Goal: Navigation & Orientation: Find specific page/section

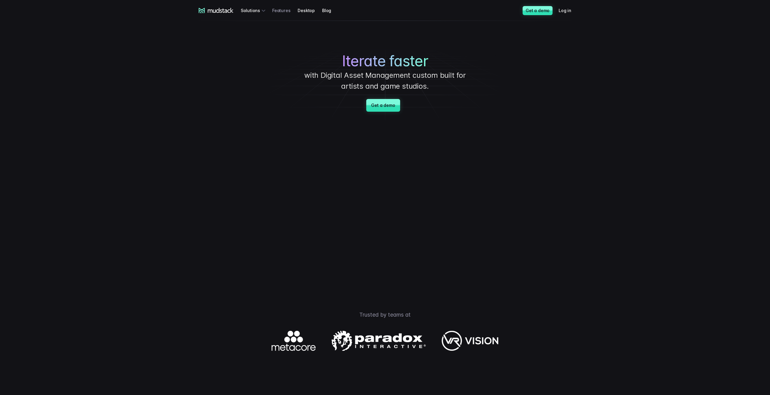
click at [279, 11] on link "Features" at bounding box center [284, 10] width 25 height 11
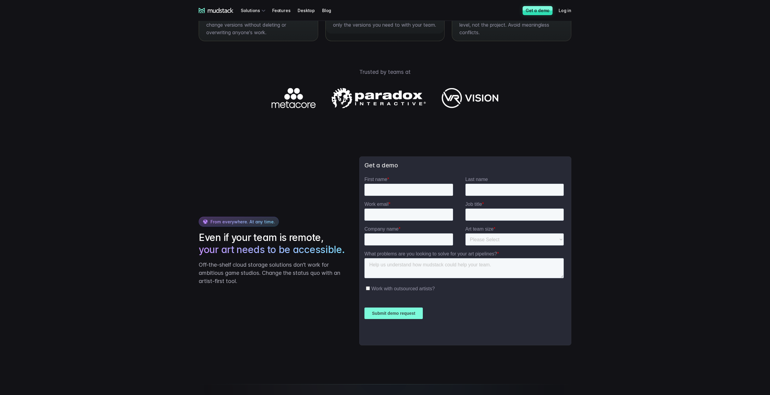
scroll to position [929, 0]
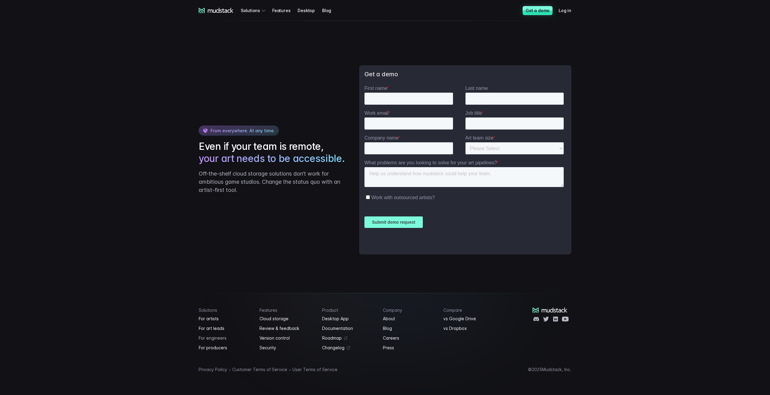
click at [212, 338] on link "For engineers" at bounding box center [226, 337] width 54 height 7
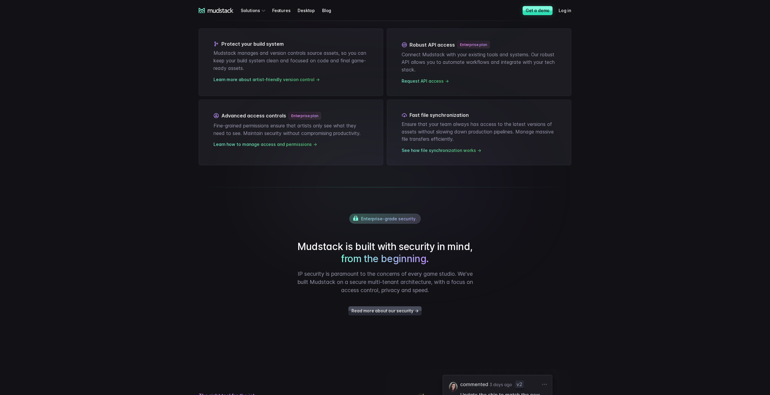
scroll to position [283, 0]
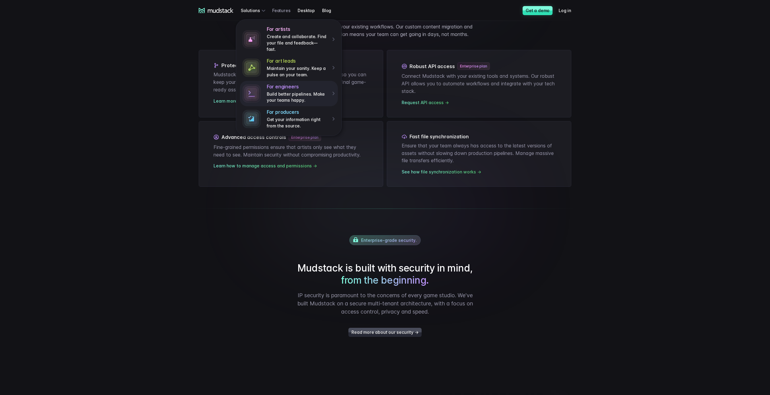
click at [286, 12] on link "Features" at bounding box center [284, 10] width 25 height 11
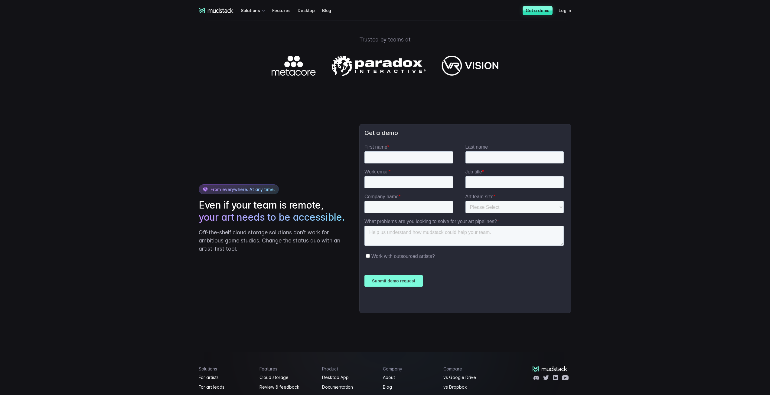
scroll to position [929, 0]
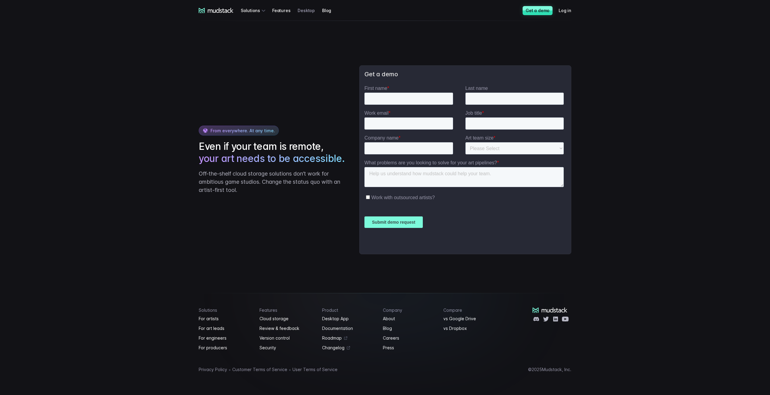
click at [301, 9] on link "Desktop" at bounding box center [309, 10] width 24 height 11
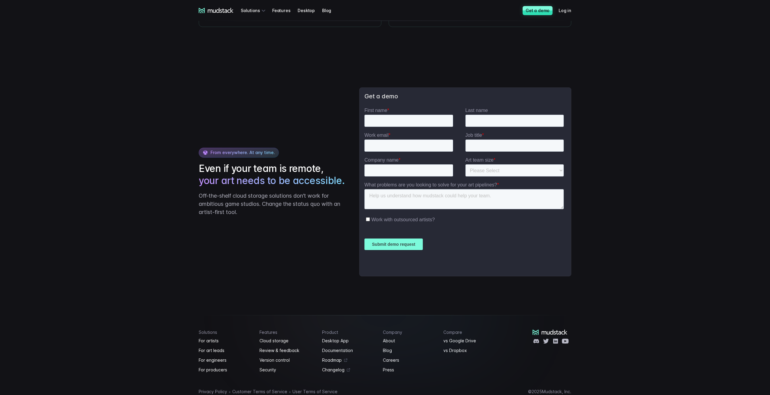
scroll to position [1145, 0]
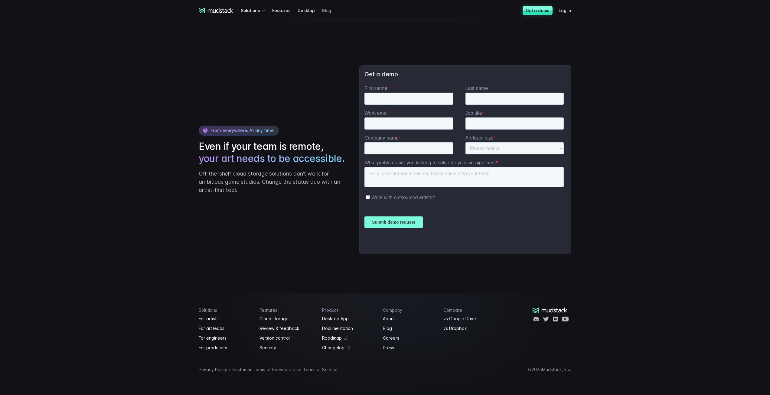
click at [325, 13] on link "Blog" at bounding box center [330, 10] width 16 height 11
